Goal: Transaction & Acquisition: Purchase product/service

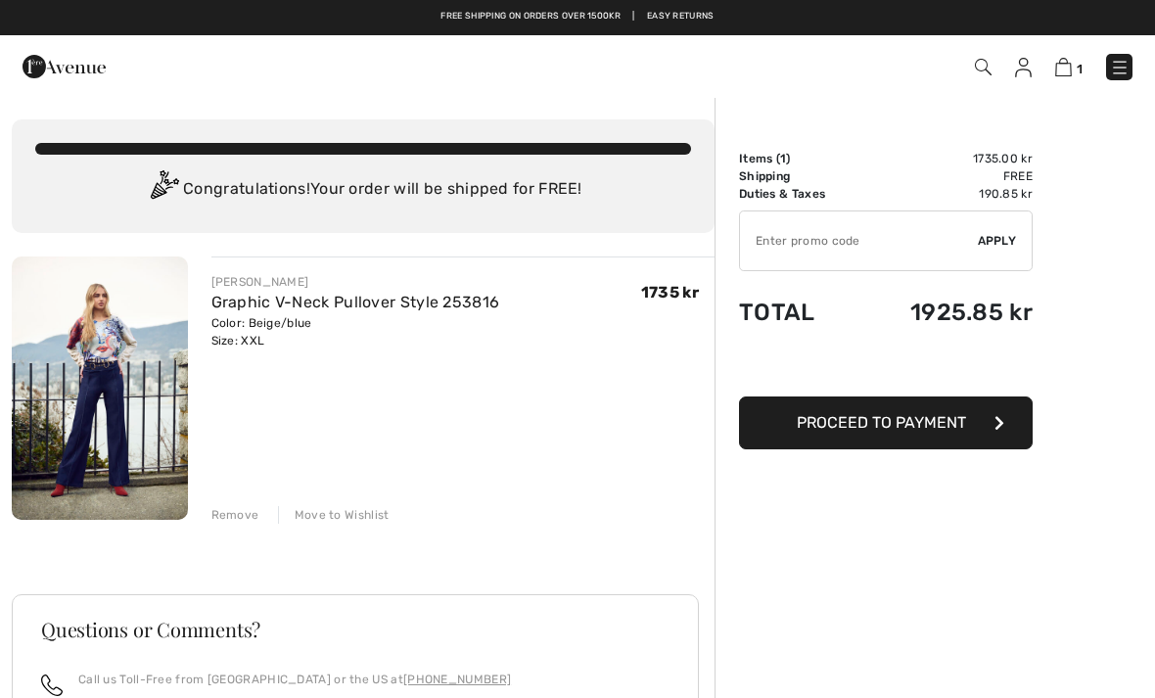
click at [372, 518] on div "Move to Wishlist" at bounding box center [334, 515] width 112 height 18
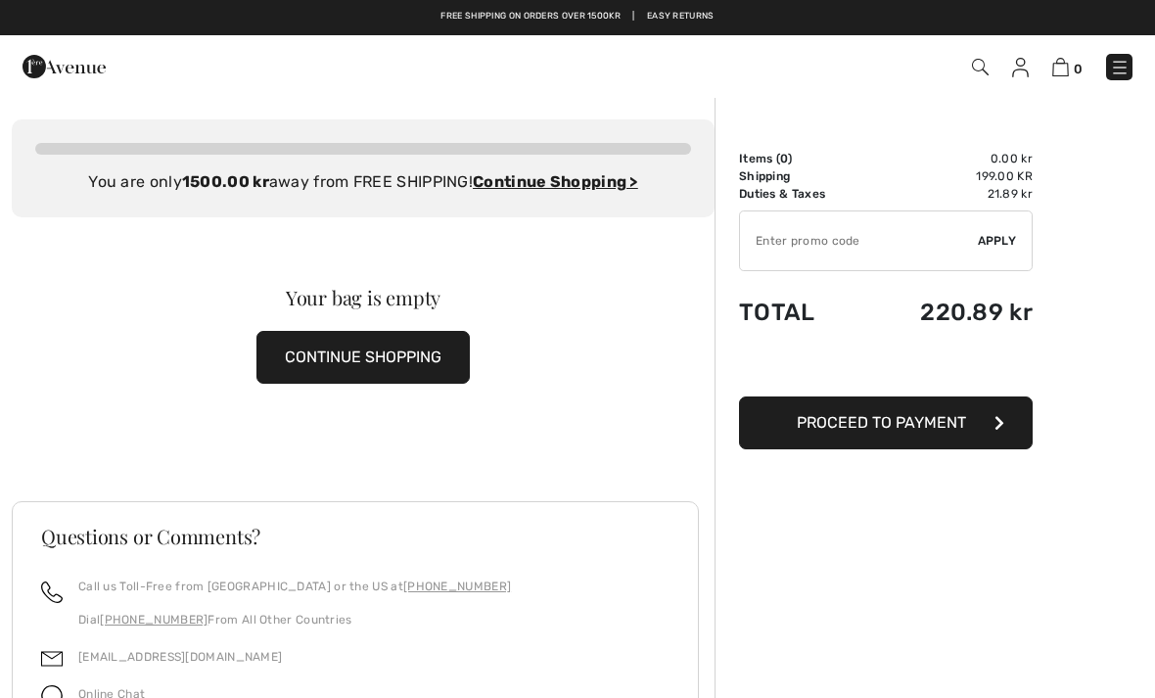
click at [51, 64] on img at bounding box center [64, 66] width 83 height 39
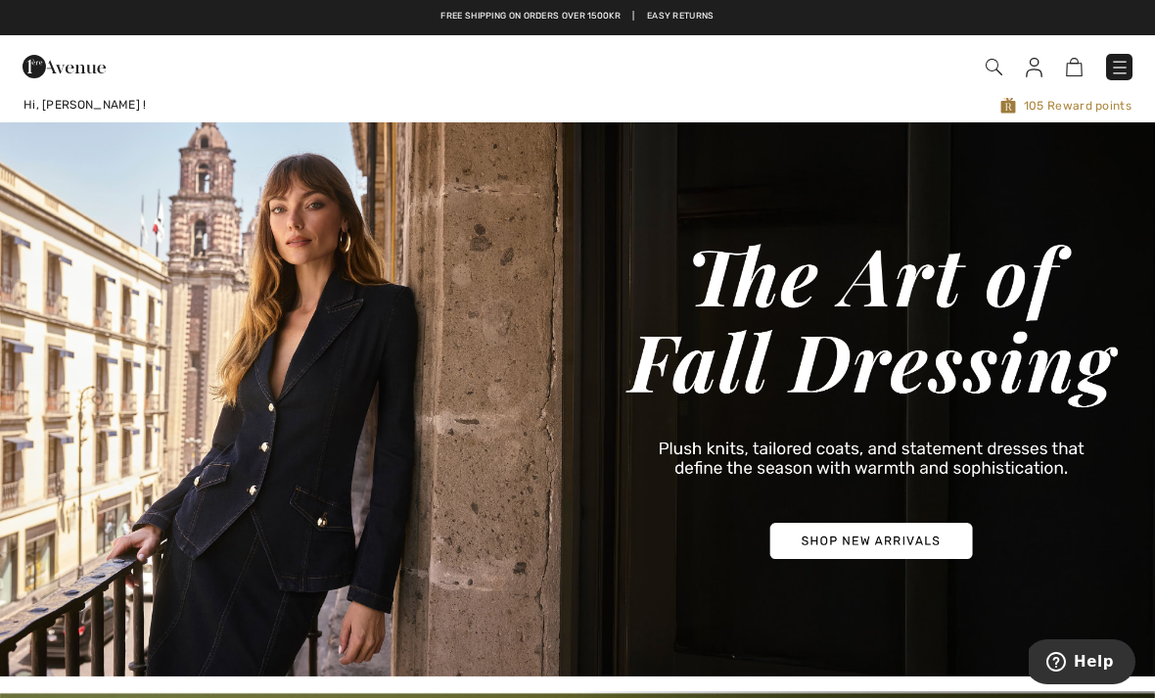
click at [1123, 76] on img at bounding box center [1120, 68] width 20 height 20
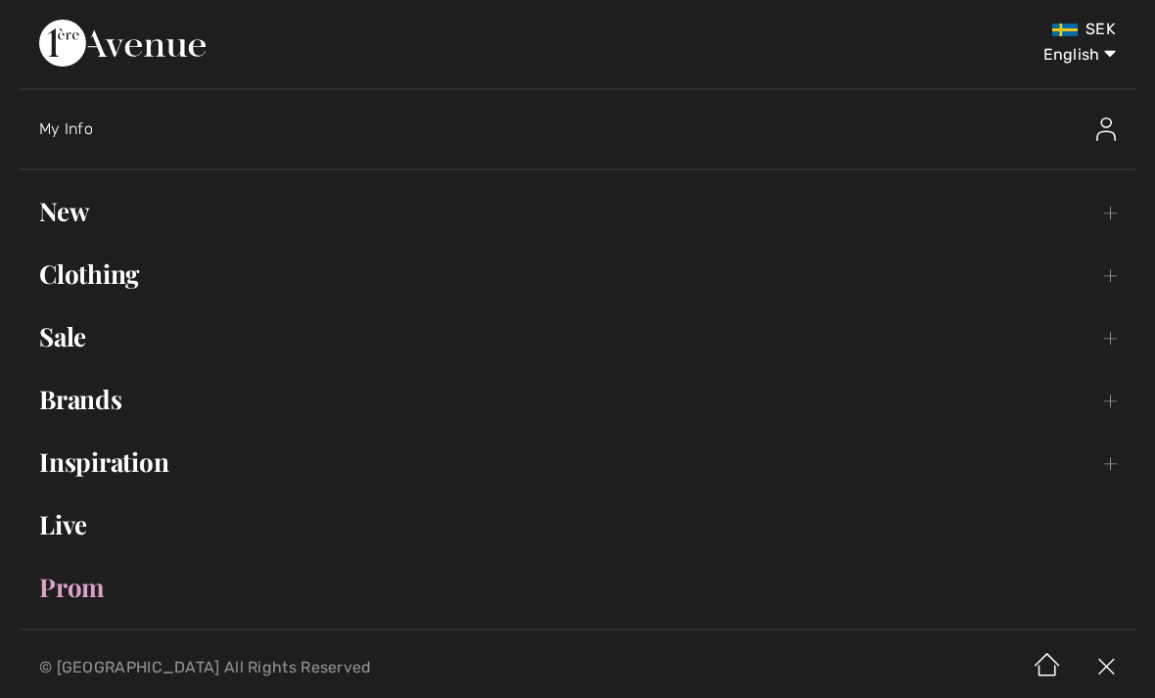
click at [64, 212] on link "New Toggle submenu" at bounding box center [578, 211] width 1116 height 43
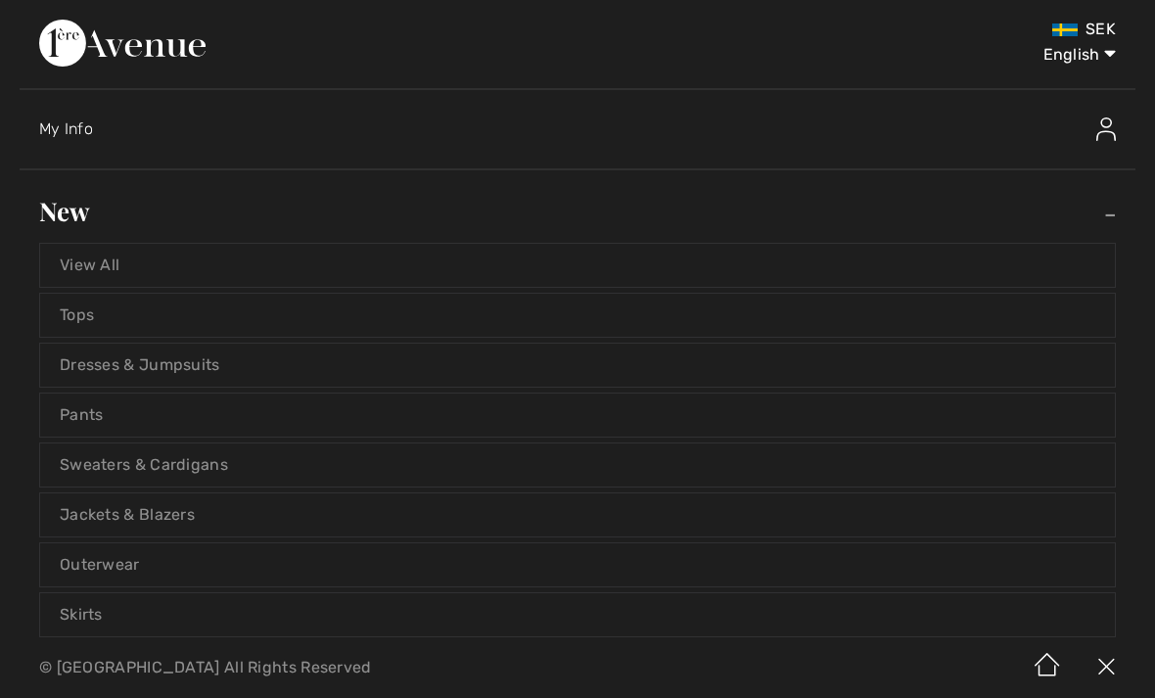
click at [88, 527] on link "Jackets & Blazers" at bounding box center [577, 514] width 1075 height 43
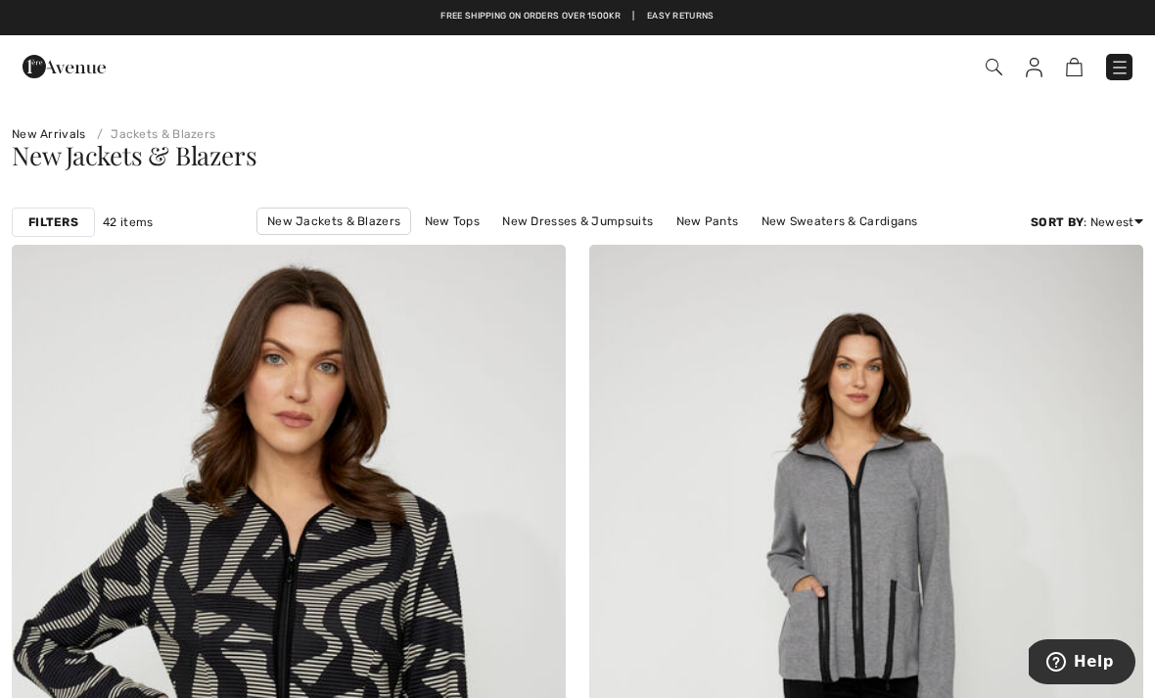
click at [47, 224] on strong "Filters" at bounding box center [53, 222] width 50 height 18
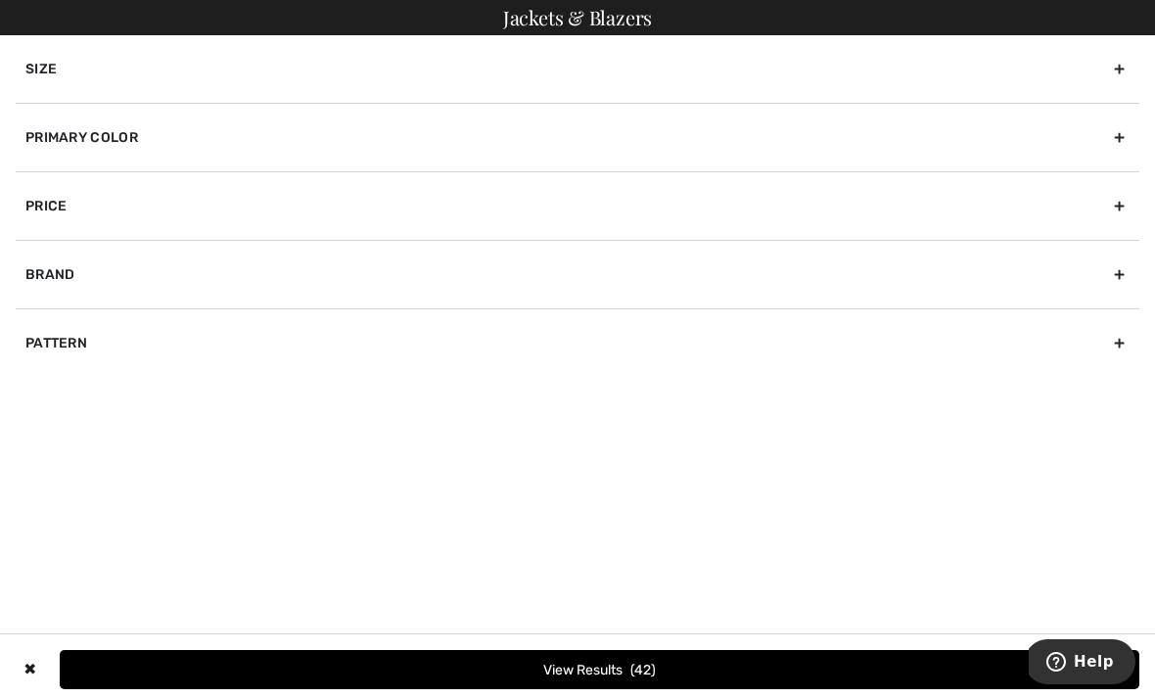
click at [1131, 142] on div "Primary Color" at bounding box center [578, 137] width 1124 height 69
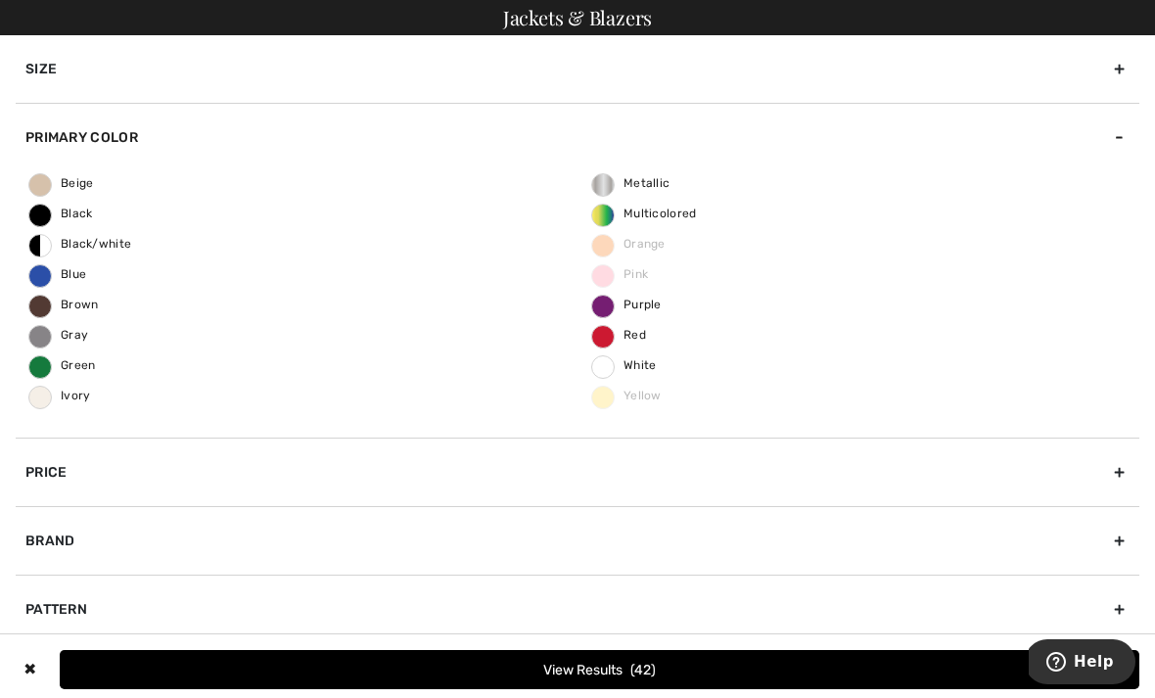
click at [50, 211] on span "Black" at bounding box center [61, 214] width 64 height 14
click at [0, 0] on input "Black" at bounding box center [0, 0] width 0 height 0
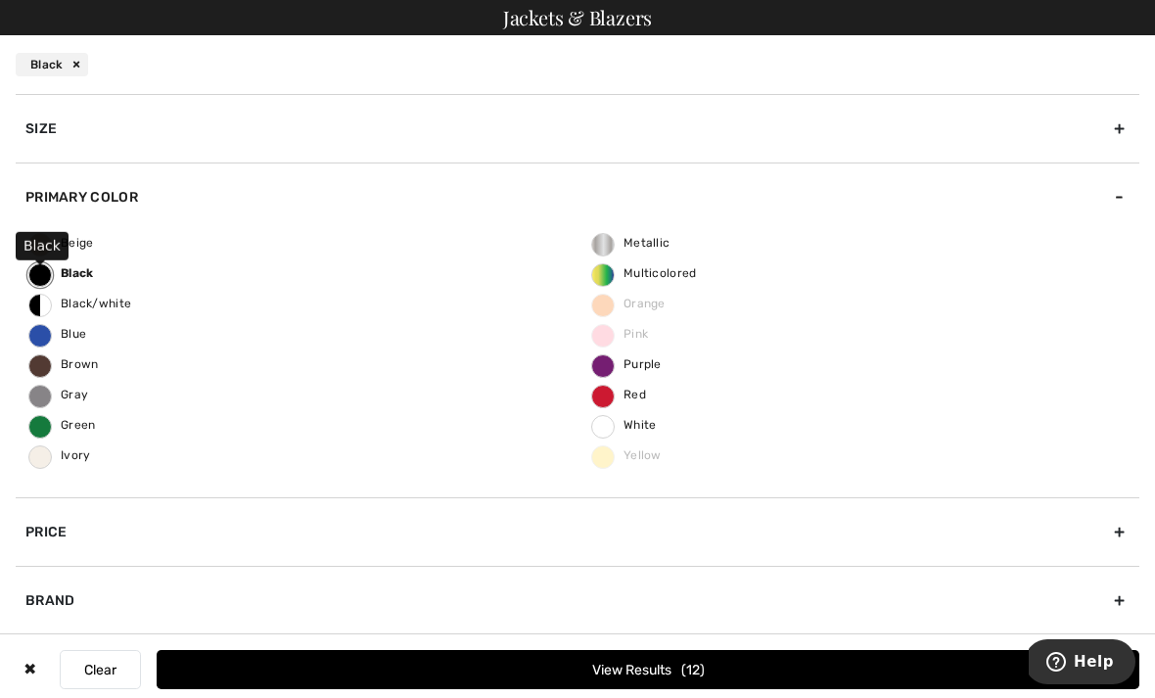
click at [792, 681] on button "View Results 12" at bounding box center [648, 669] width 983 height 39
